Goal: Task Accomplishment & Management: Complete application form

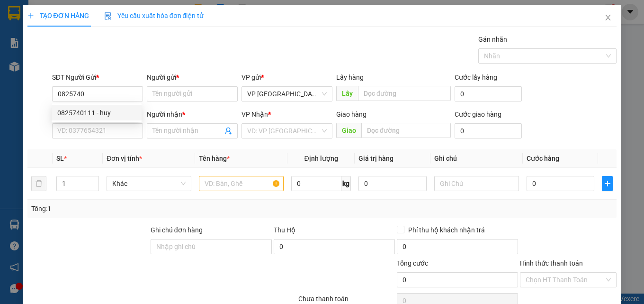
click at [95, 114] on div "0825740111 - huy" at bounding box center [96, 113] width 79 height 10
type input "0825740111"
type input "huy"
type input "0962445899"
type input "thực"
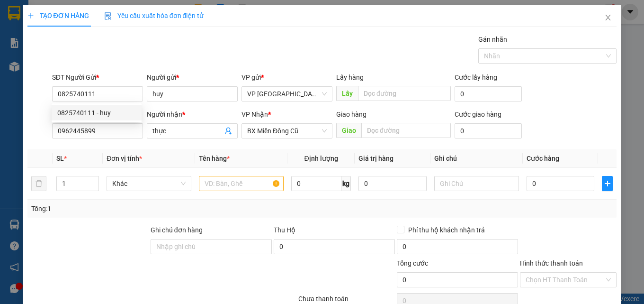
type input "30.000"
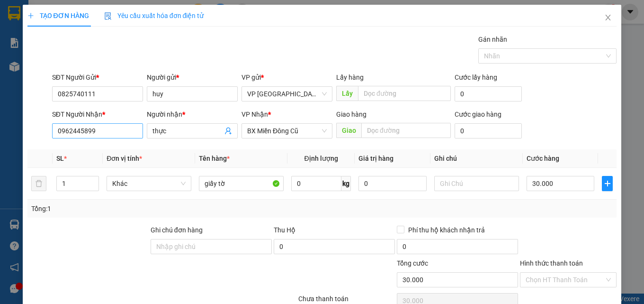
type input "0825740111"
drag, startPoint x: 101, startPoint y: 131, endPoint x: 27, endPoint y: 126, distance: 74.1
click at [27, 126] on div "SĐT Người Nhận * 0962445899 Người nhận * thực VP Nhận * BX Miền Đông Cũ Giao hà…" at bounding box center [323, 125] width 592 height 33
click at [86, 146] on div "0962445899 - thực" at bounding box center [96, 149] width 79 height 10
drag, startPoint x: 307, startPoint y: 131, endPoint x: 226, endPoint y: 133, distance: 82.0
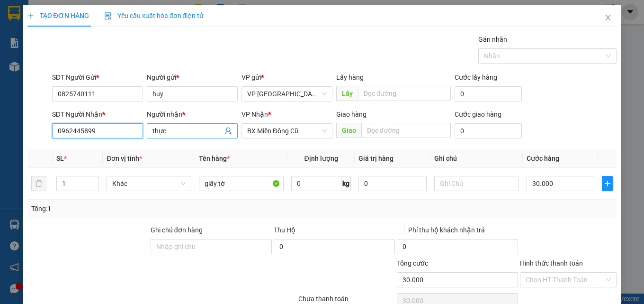
click at [226, 133] on div "SĐT Người Nhận * 0962445899 0962445899 Người nhận * thực VP Nhận * BX Miền Đông…" at bounding box center [334, 125] width 569 height 33
click at [307, 130] on span "BX Miền Đông Cũ" at bounding box center [287, 131] width 80 height 14
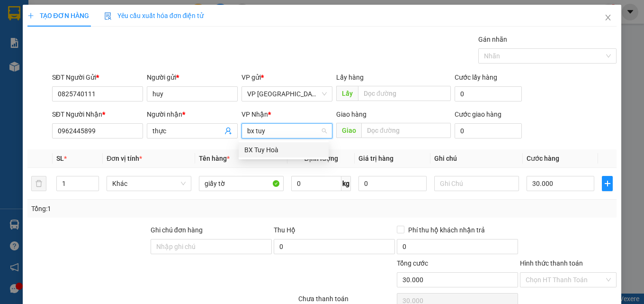
type input "bx tuy"
click at [293, 145] on div "BX Tuy Hoà" at bounding box center [283, 149] width 79 height 10
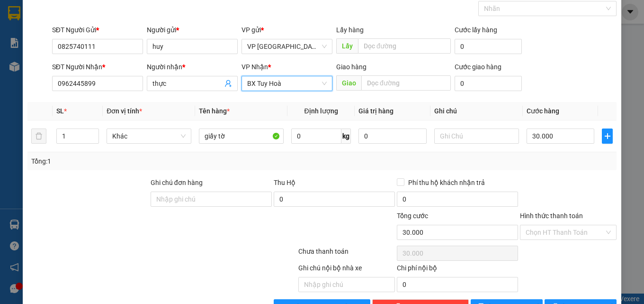
scroll to position [76, 0]
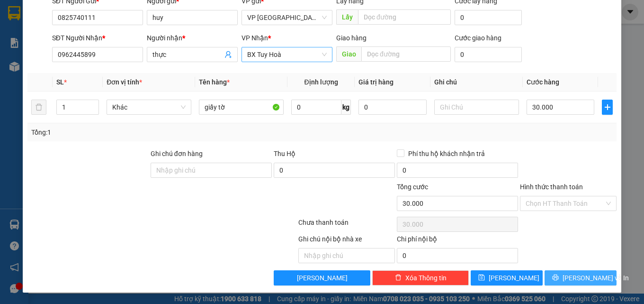
click at [579, 276] on span "[PERSON_NAME] và In" at bounding box center [596, 277] width 66 height 10
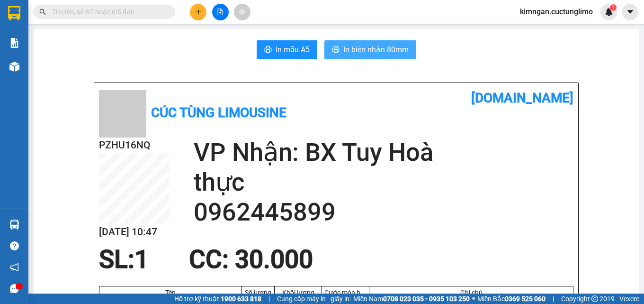
click at [367, 44] on span "In biên nhận 80mm" at bounding box center [375, 50] width 65 height 12
